Goal: Information Seeking & Learning: Understand process/instructions

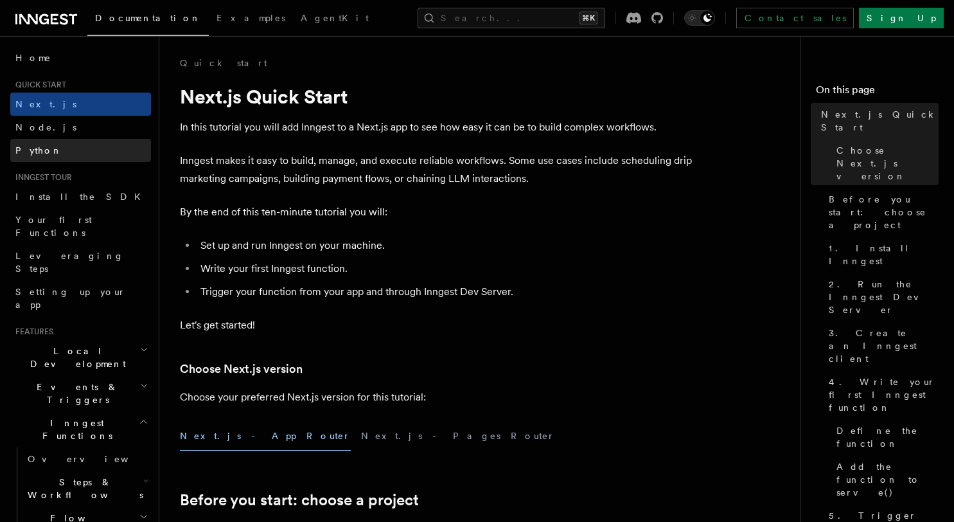
click at [55, 141] on link "Python" at bounding box center [80, 150] width 141 height 23
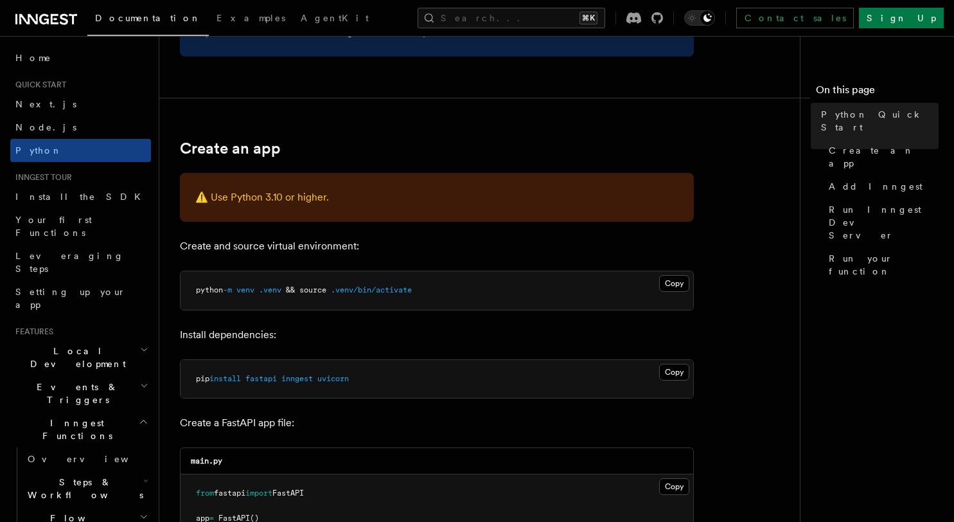
scroll to position [241, 0]
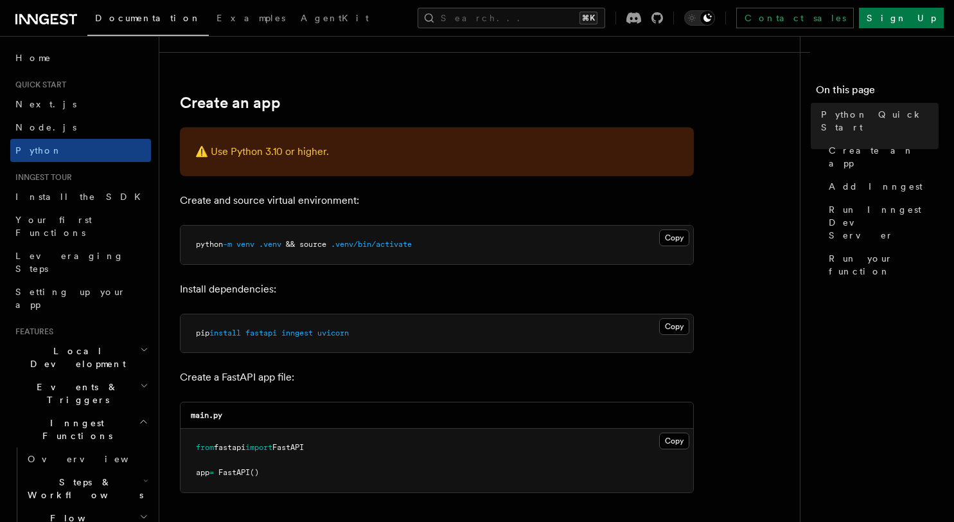
click at [197, 247] on span "python" at bounding box center [209, 244] width 27 height 9
copy article "python -m venv .venv && source .venv/bin/activate"
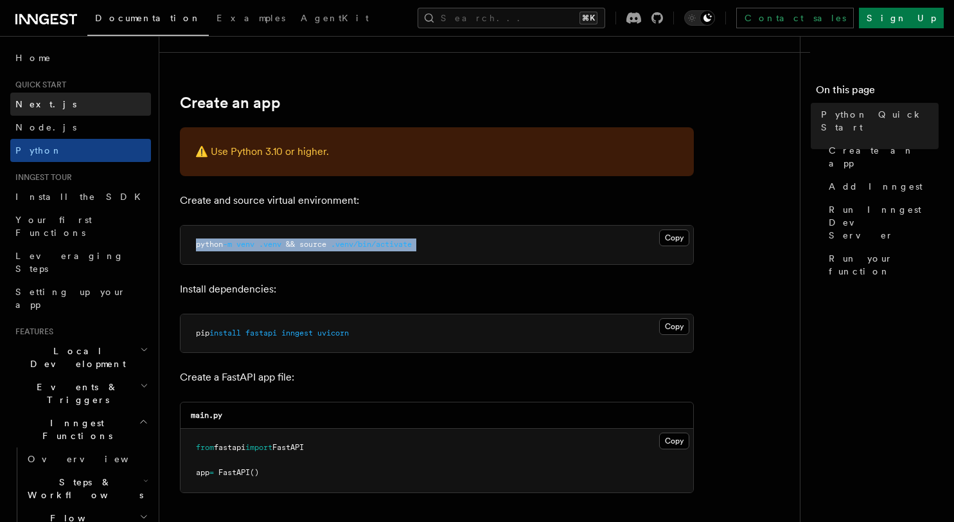
click at [61, 107] on link "Next.js" at bounding box center [80, 104] width 141 height 23
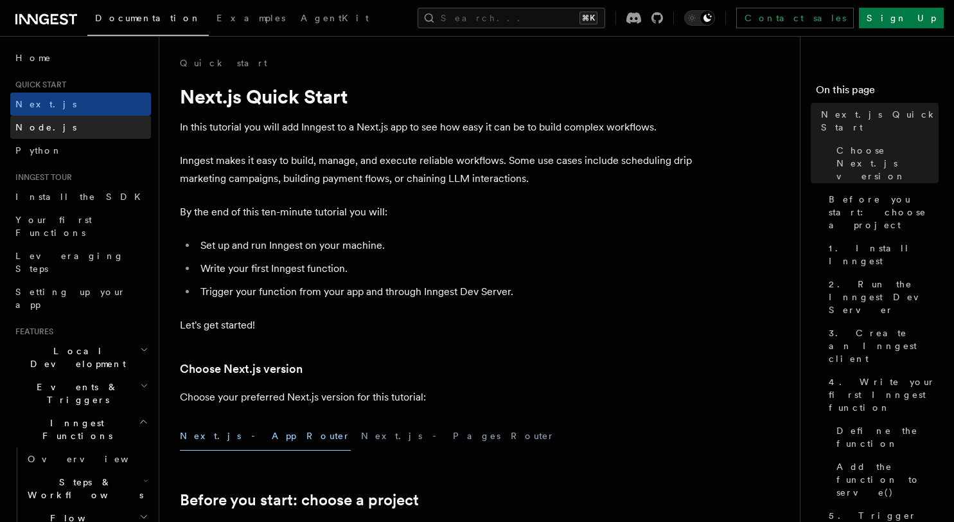
click at [60, 126] on link "Node.js" at bounding box center [80, 127] width 141 height 23
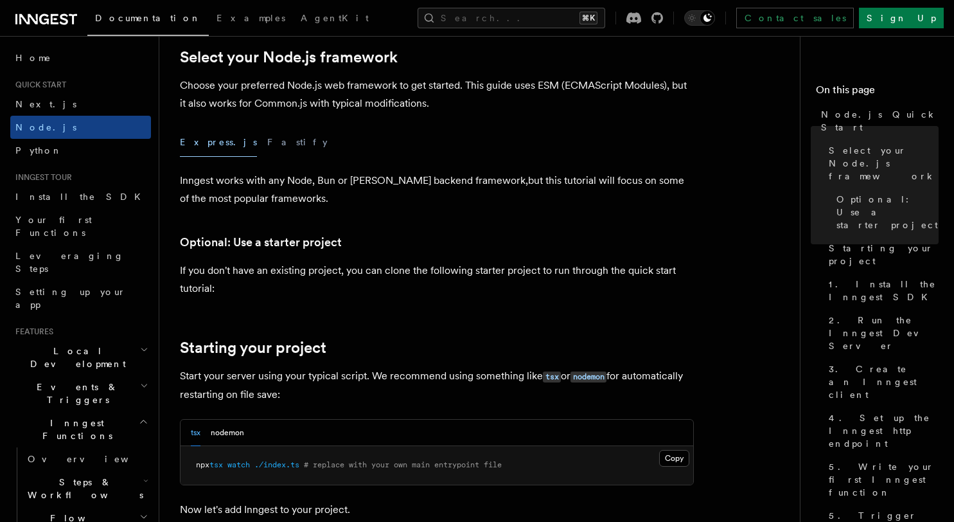
scroll to position [295, 0]
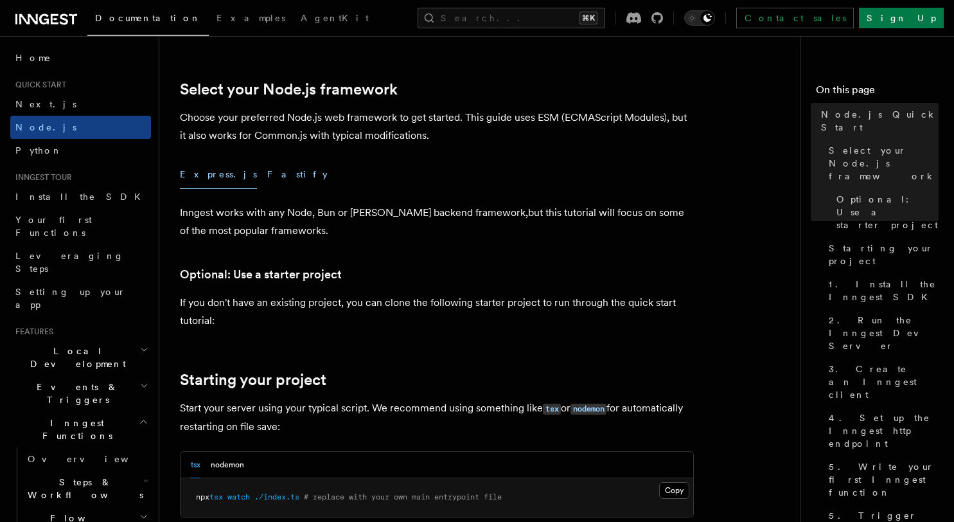
click at [267, 177] on button "Fastify" at bounding box center [297, 174] width 60 height 29
click at [211, 175] on button "Express.js" at bounding box center [218, 174] width 77 height 29
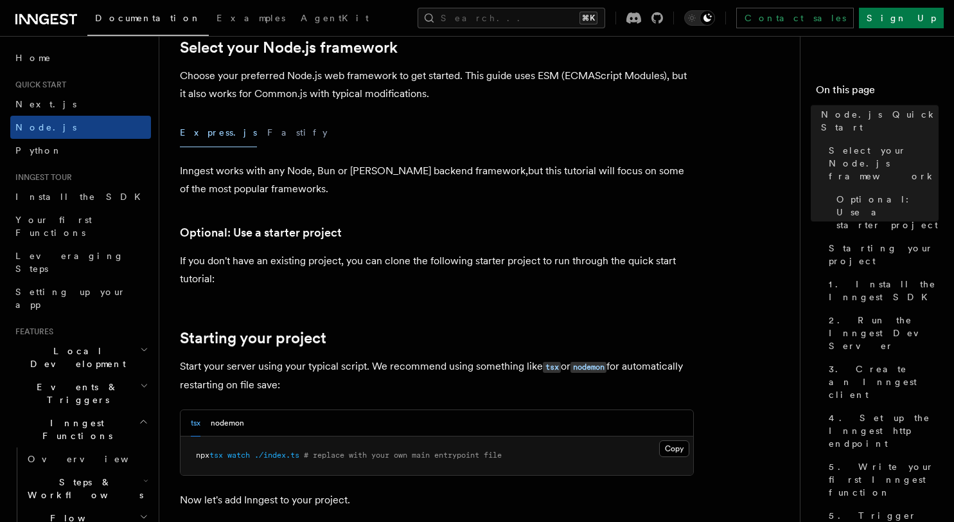
scroll to position [445, 0]
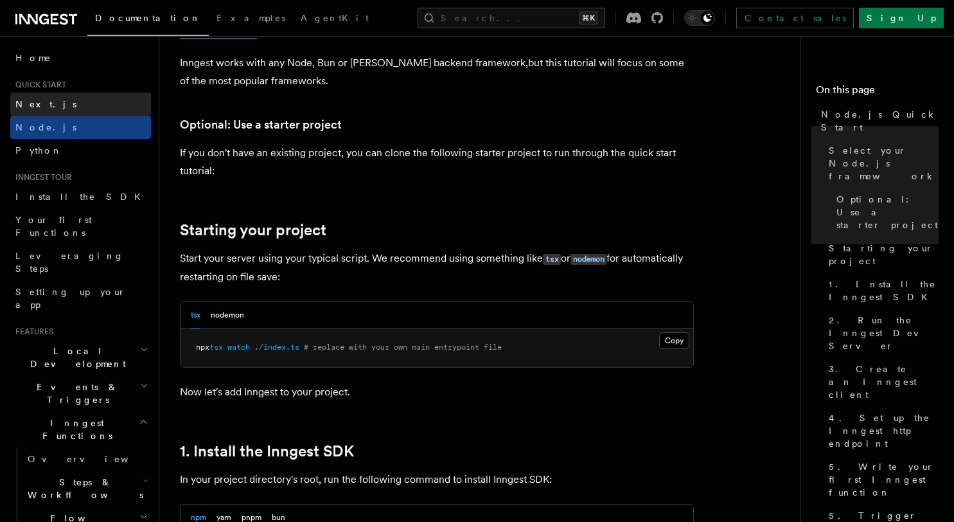
click at [95, 112] on link "Next.js" at bounding box center [80, 104] width 141 height 23
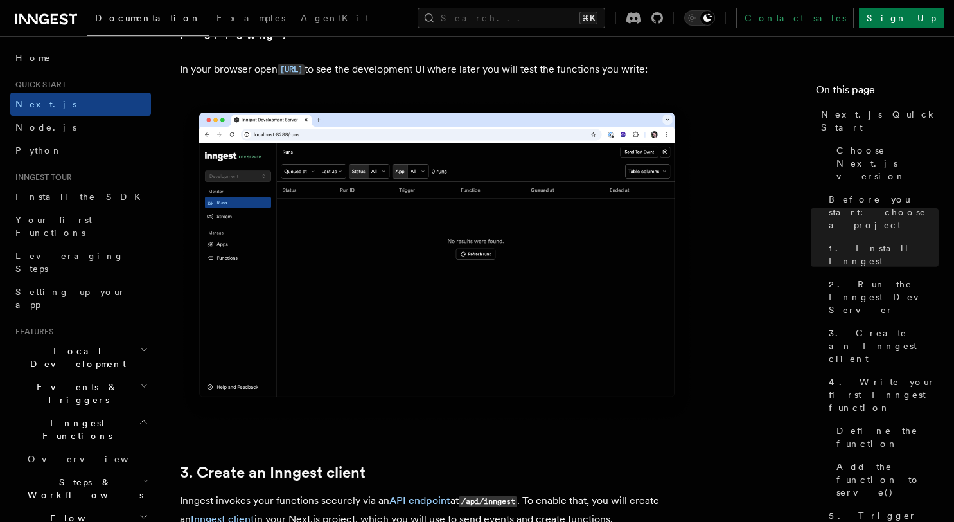
scroll to position [951, 0]
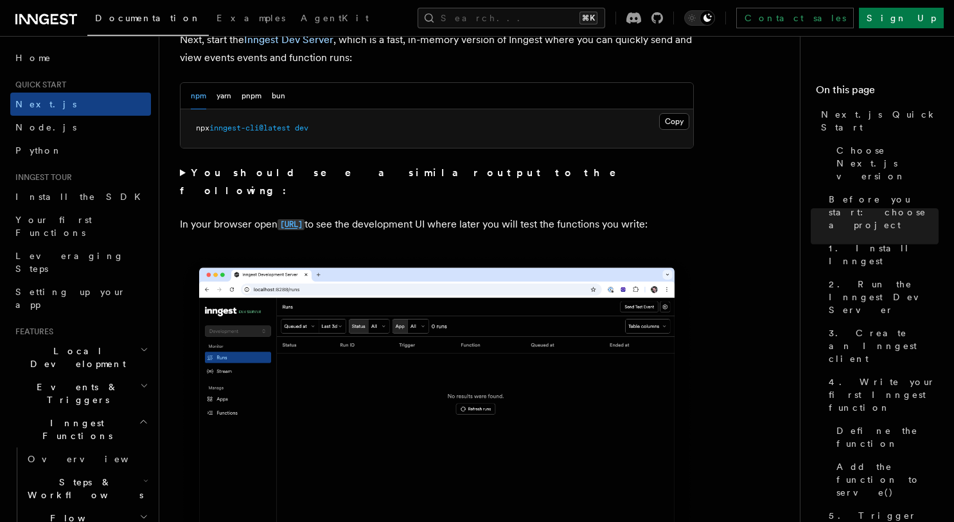
click at [305, 219] on code "[URL]" at bounding box center [291, 224] width 27 height 11
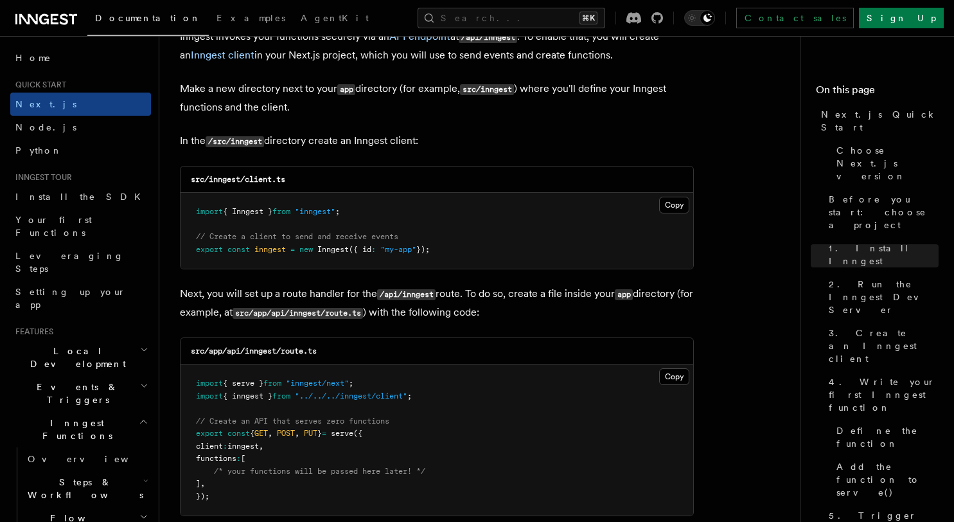
scroll to position [1570, 0]
click at [684, 380] on button "Copy Copied" at bounding box center [674, 376] width 30 height 17
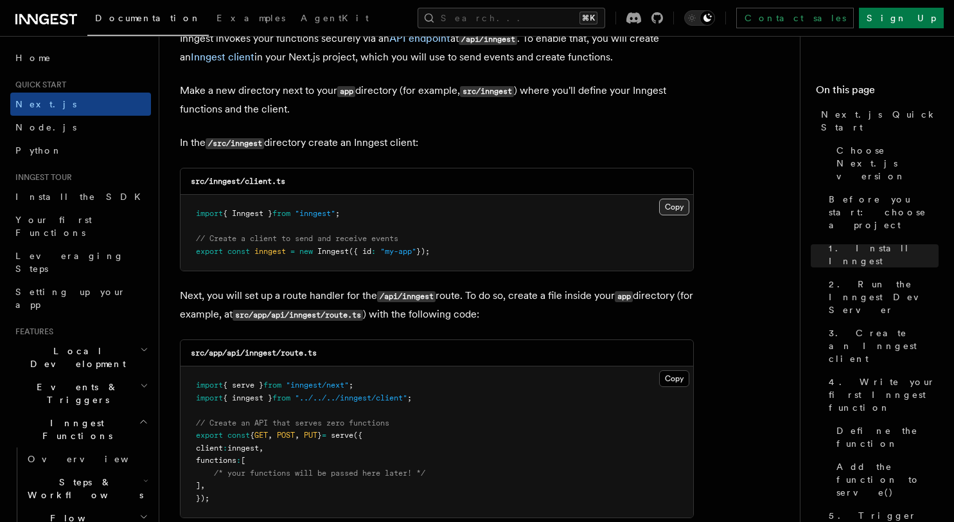
click at [662, 213] on button "Copy Copied" at bounding box center [674, 207] width 30 height 17
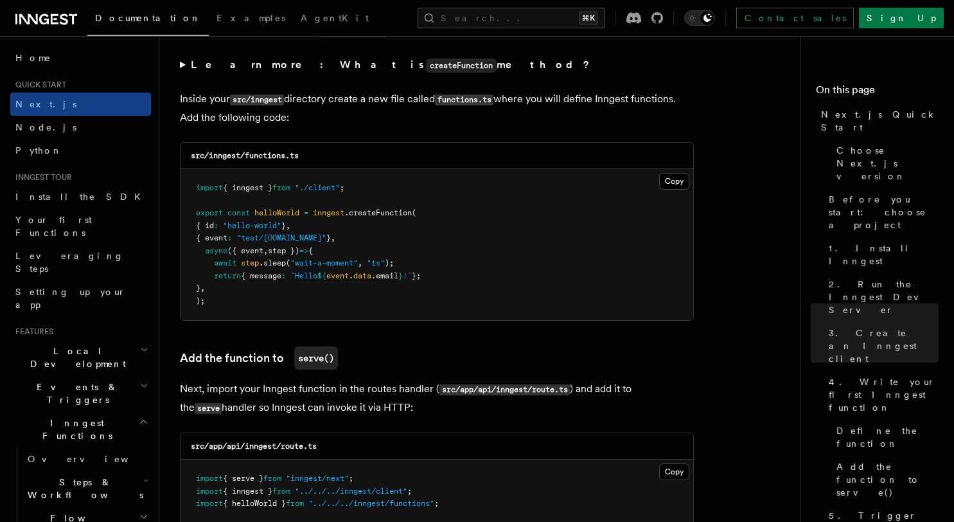
scroll to position [2231, 0]
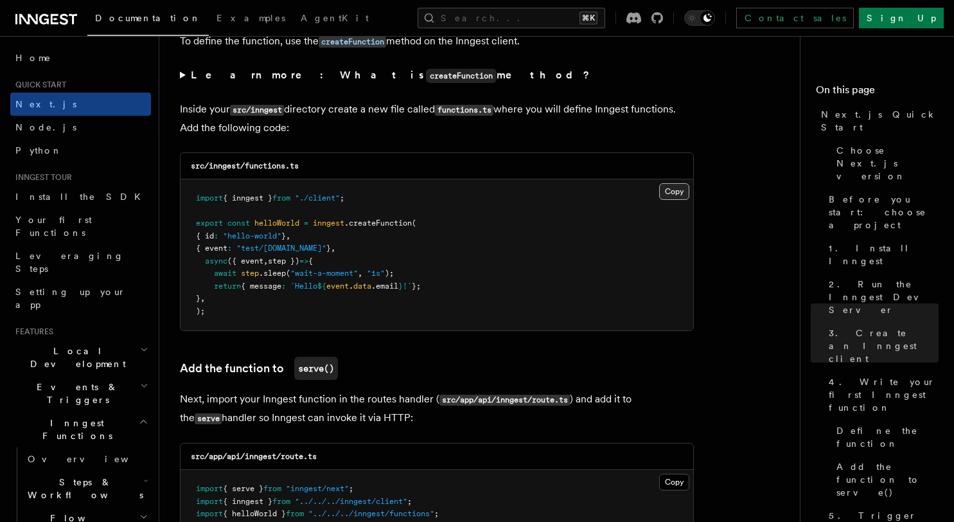
click at [669, 192] on button "Copy Copied" at bounding box center [674, 191] width 30 height 17
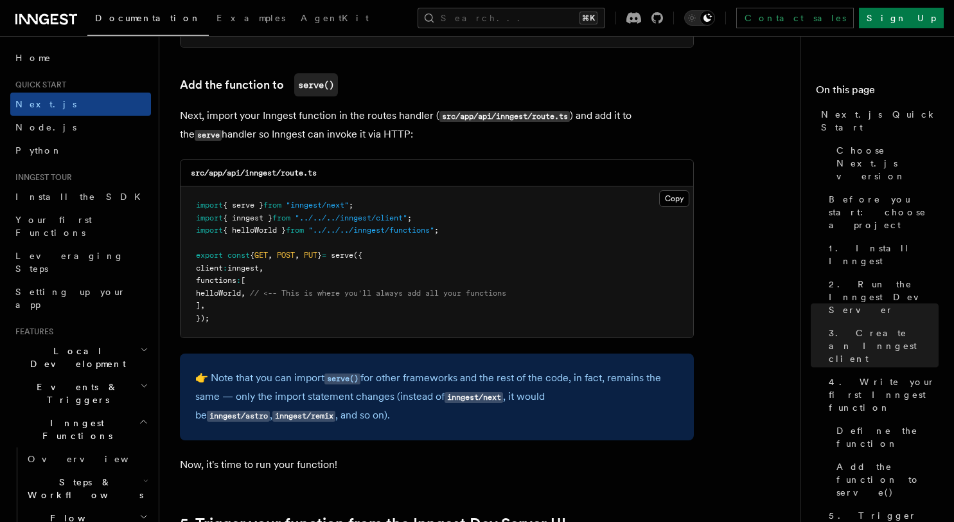
scroll to position [2526, 0]
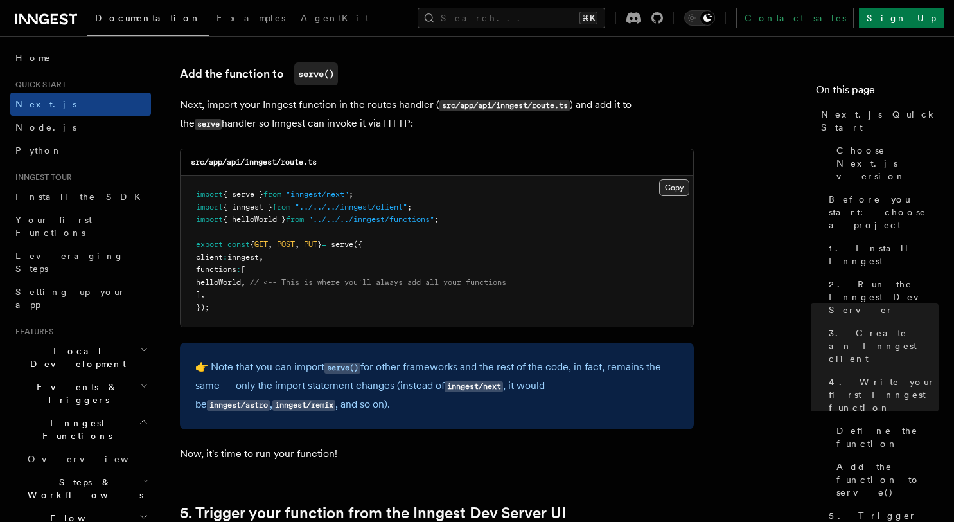
click at [675, 193] on button "Copy Copied" at bounding box center [674, 187] width 30 height 17
